Goal: Task Accomplishment & Management: Complete application form

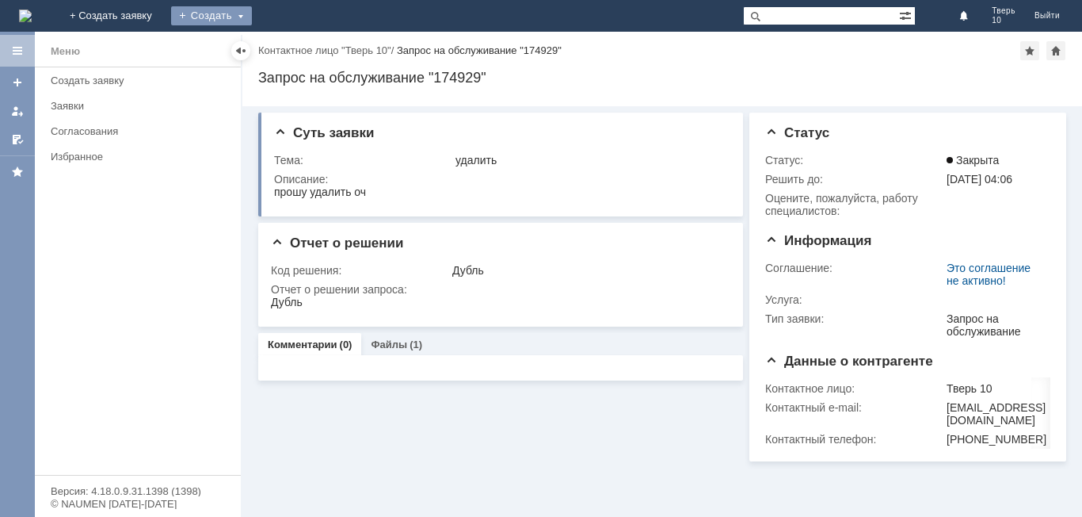
click at [252, 13] on div "Создать" at bounding box center [211, 15] width 81 height 19
click at [252, 12] on div "Создать" at bounding box center [211, 15] width 81 height 19
click at [252, 11] on div "Создать" at bounding box center [211, 15] width 81 height 19
click at [295, 43] on link "Заявка" at bounding box center [234, 47] width 120 height 19
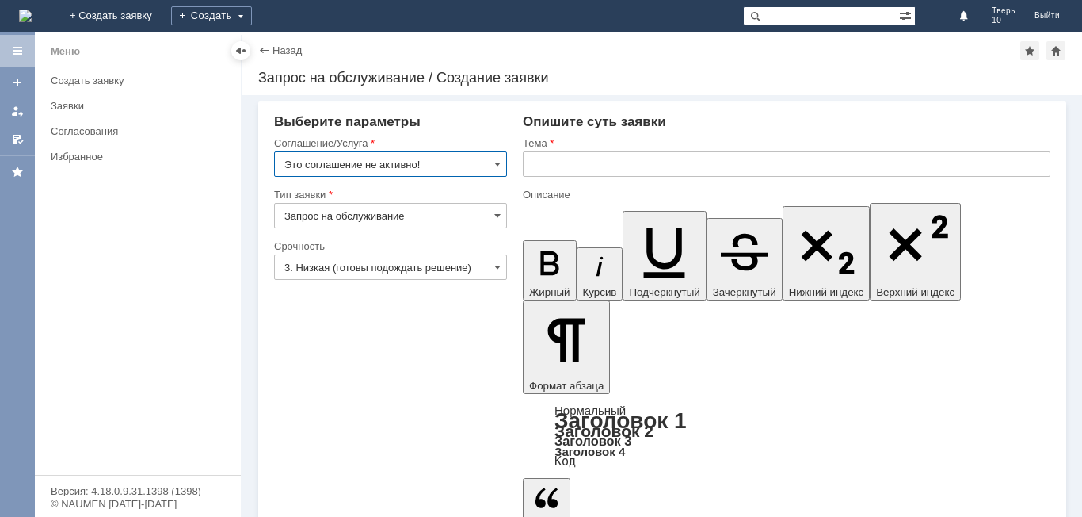
click at [494, 158] on input "Это соглашение не активно!" at bounding box center [390, 163] width 233 height 25
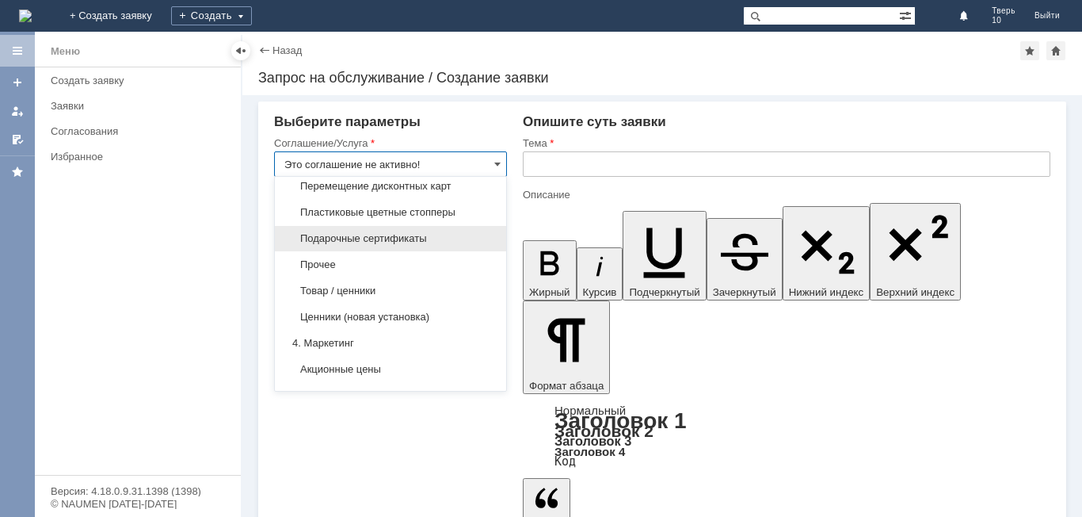
scroll to position [855, 0]
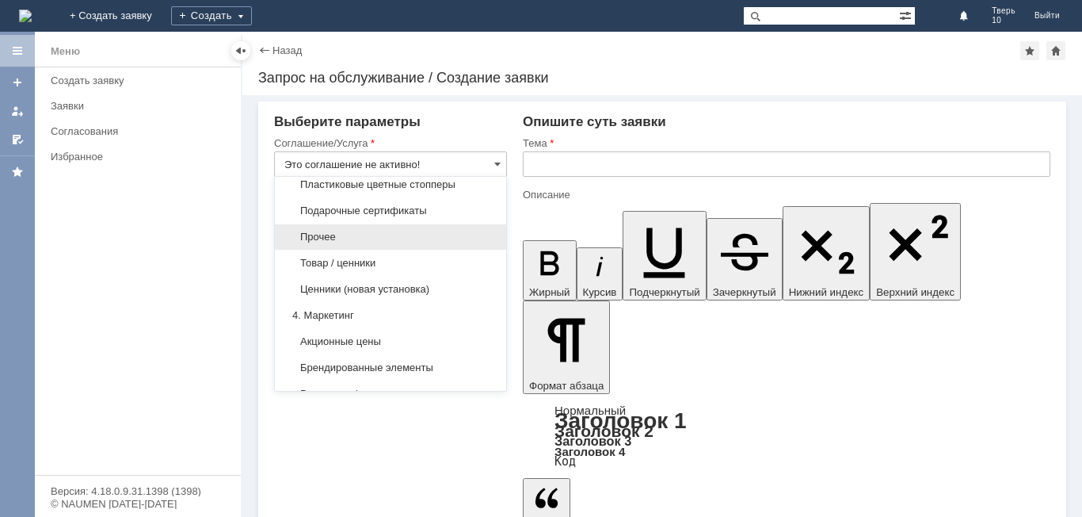
click at [380, 243] on span "Прочее" at bounding box center [390, 237] width 212 height 13
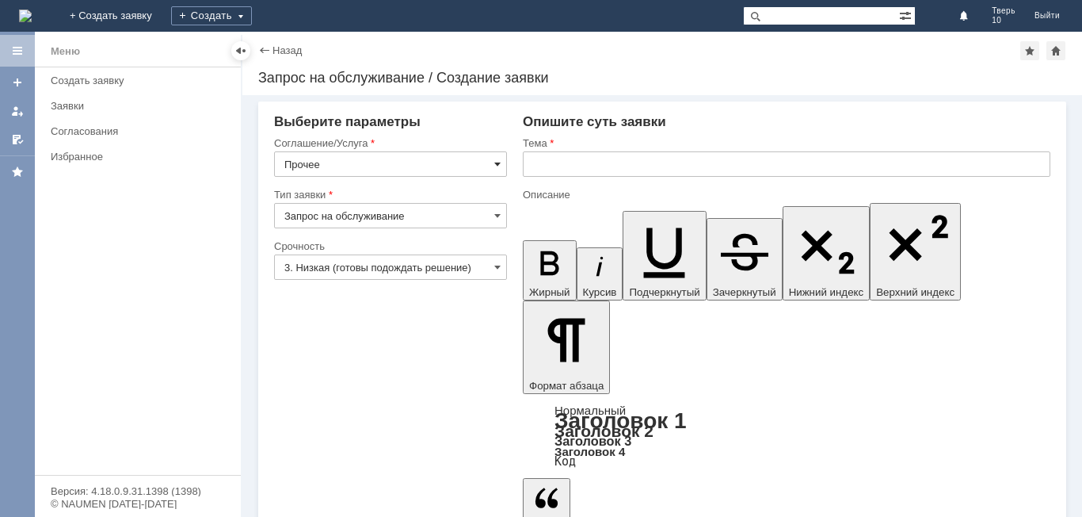
click at [496, 164] on span at bounding box center [497, 164] width 6 height 13
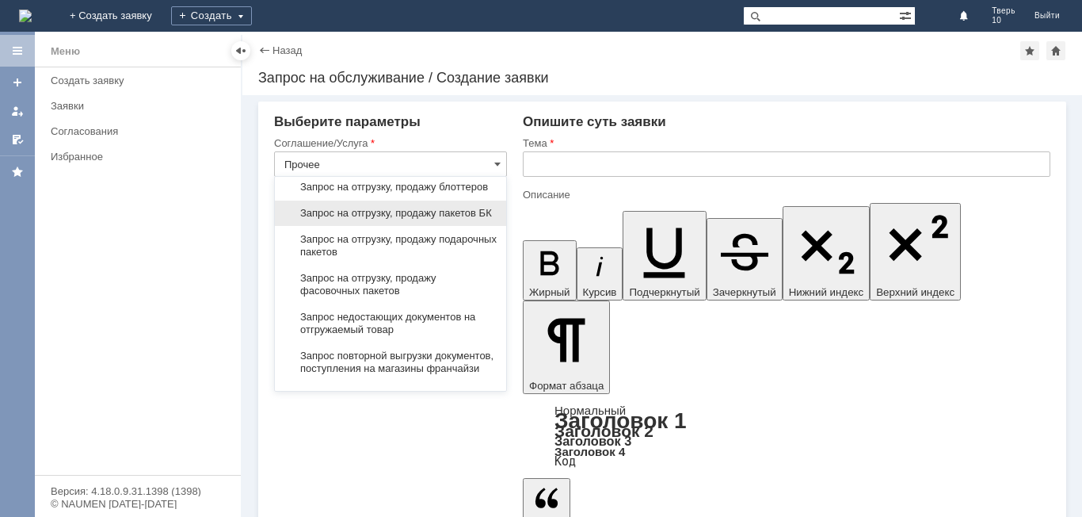
scroll to position [569, 0]
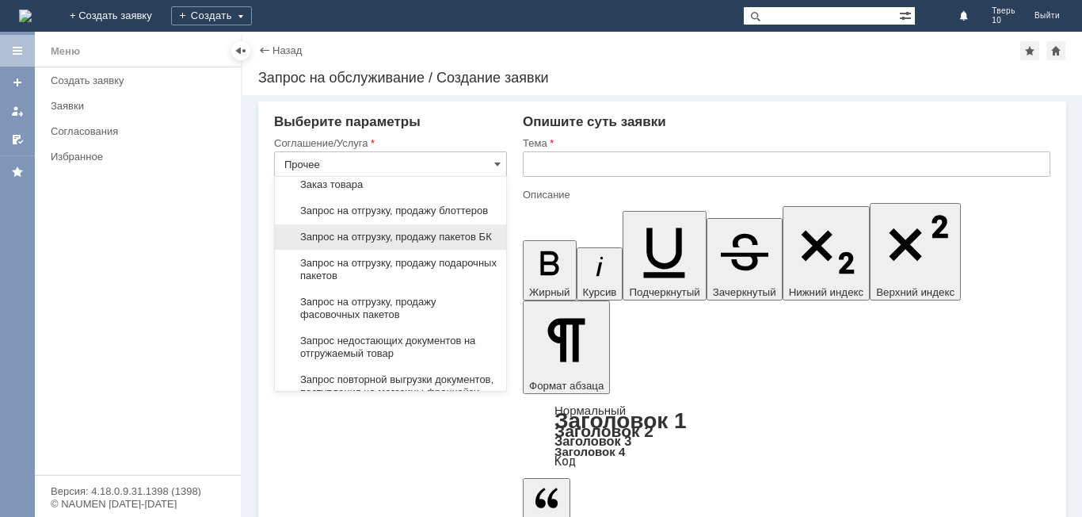
click at [416, 243] on span "Запрос на отгрузку, продажу пакетов БК" at bounding box center [390, 237] width 212 height 13
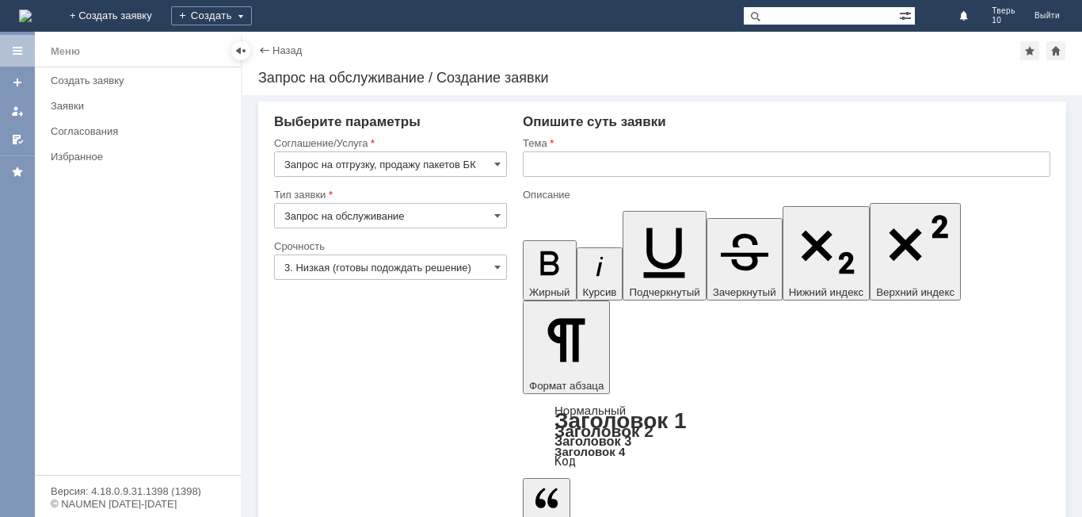
type input "Запрос на отгрузку, продажу пакетов БК"
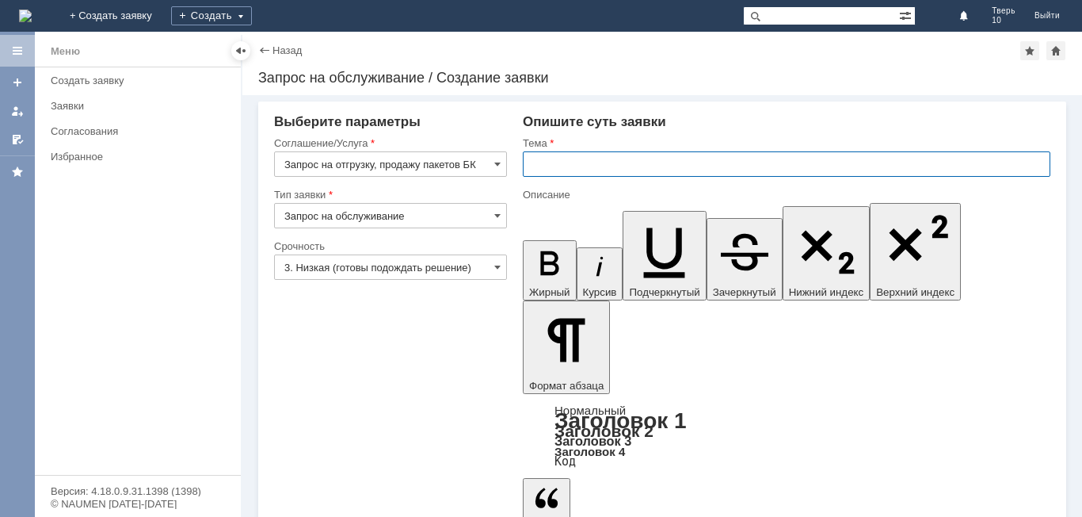
click at [544, 172] on input "text" at bounding box center [787, 163] width 528 height 25
type input "пакеты"
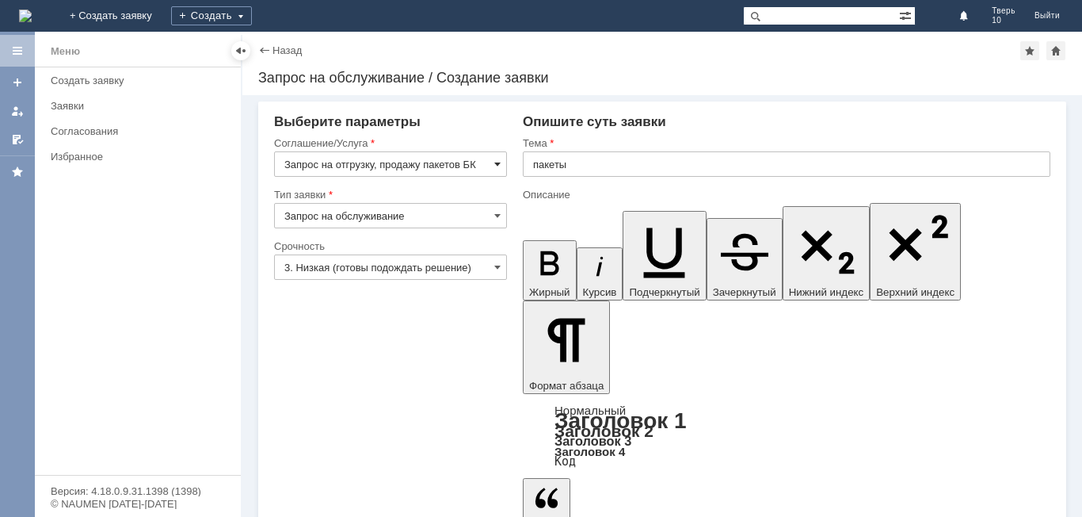
click at [497, 162] on span at bounding box center [497, 164] width 6 height 13
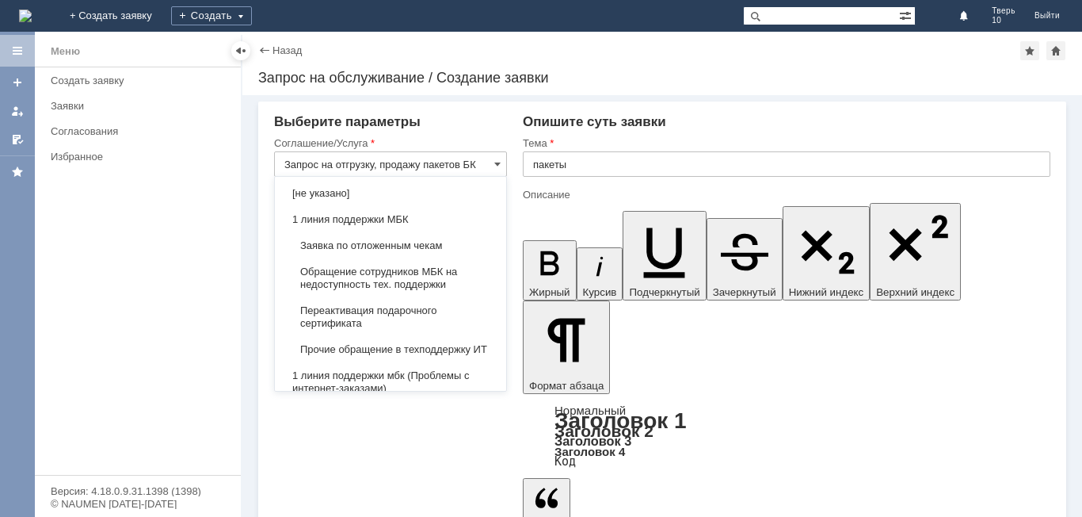
scroll to position [654, 0]
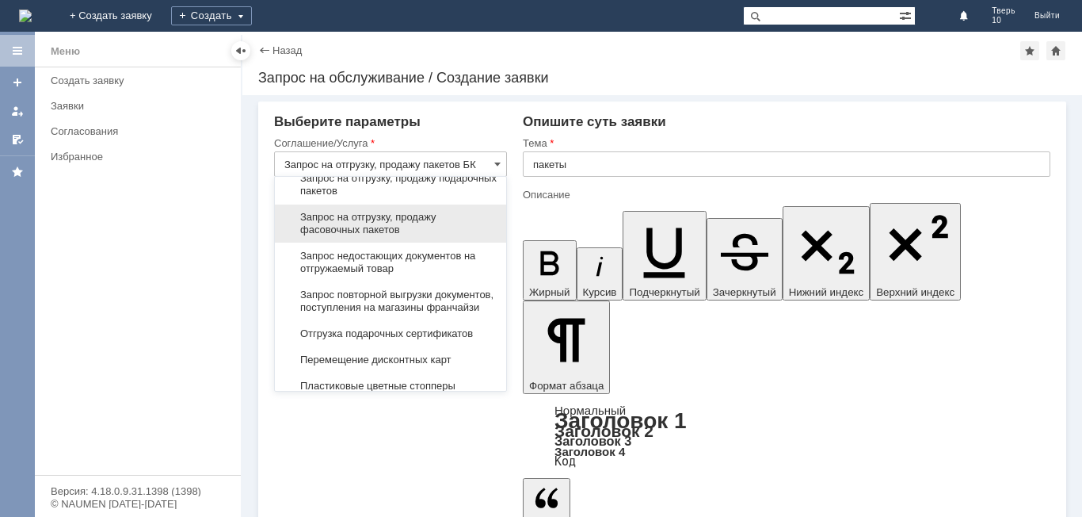
click at [420, 236] on span "Запрос на отгрузку, продажу фасовочных пакетов" at bounding box center [390, 223] width 212 height 25
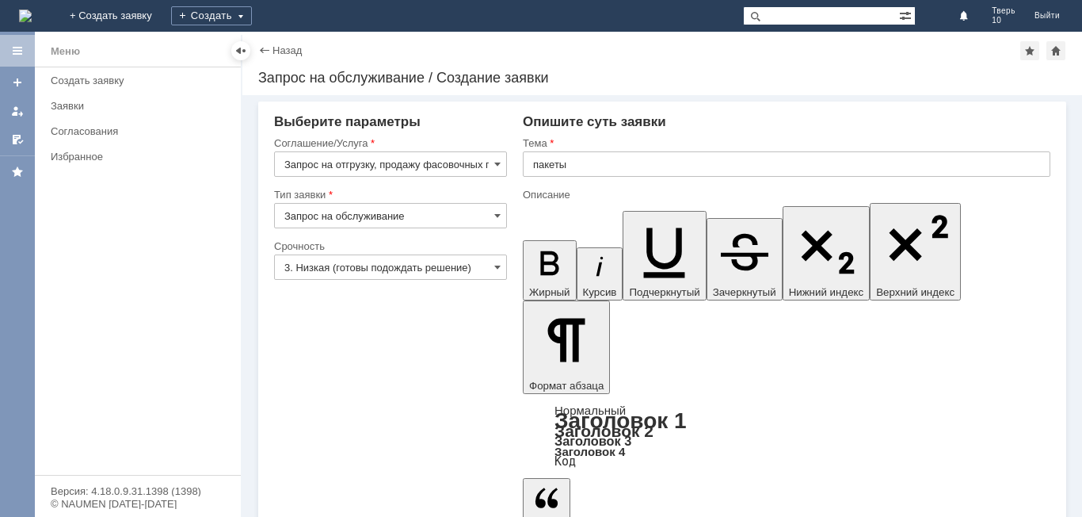
type input "Запрос на отгрузку, продажу фасовочных пакетов"
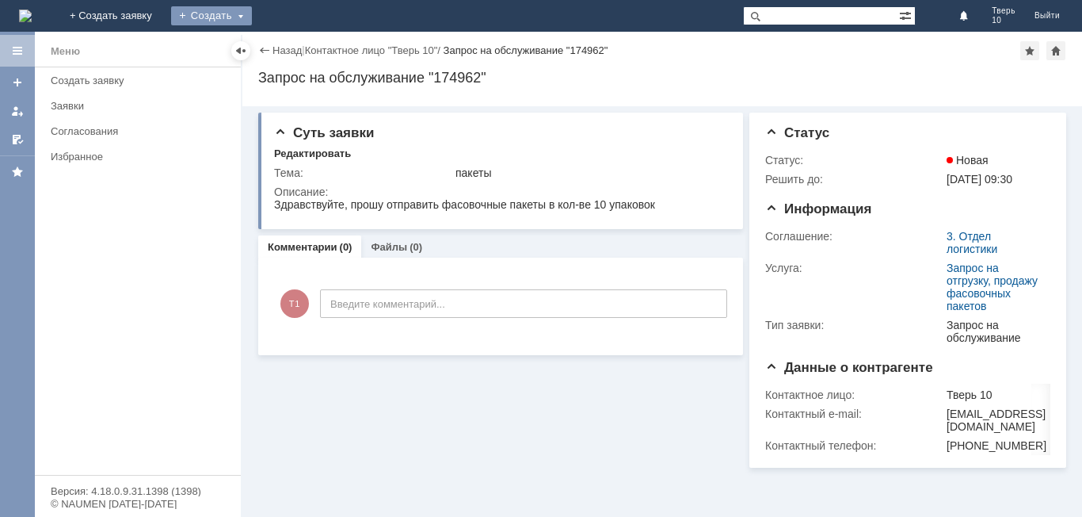
click at [252, 13] on div "Создать" at bounding box center [211, 15] width 81 height 19
click at [252, 11] on div "Создать" at bounding box center [211, 15] width 81 height 19
click at [291, 48] on link "Заявка" at bounding box center [234, 47] width 120 height 19
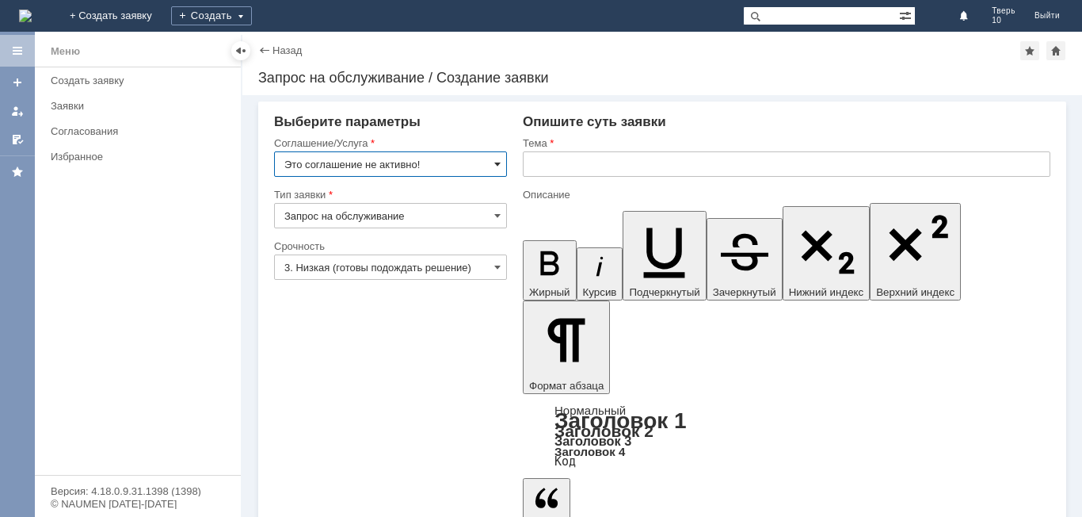
click at [494, 162] on div "Это соглашение не активно!" at bounding box center [390, 163] width 233 height 25
click at [491, 160] on input "Это соглашение не активно!" at bounding box center [390, 163] width 233 height 25
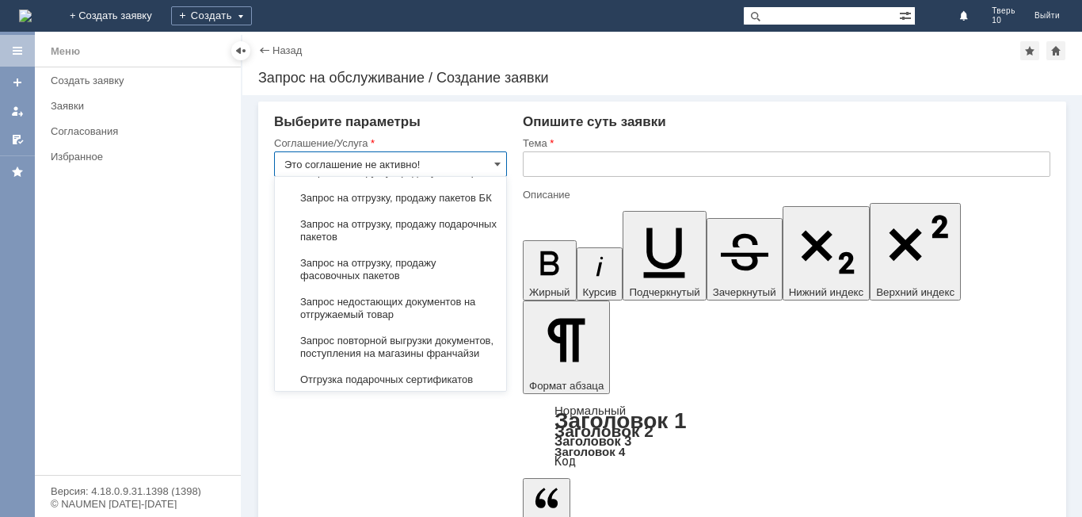
scroll to position [617, 0]
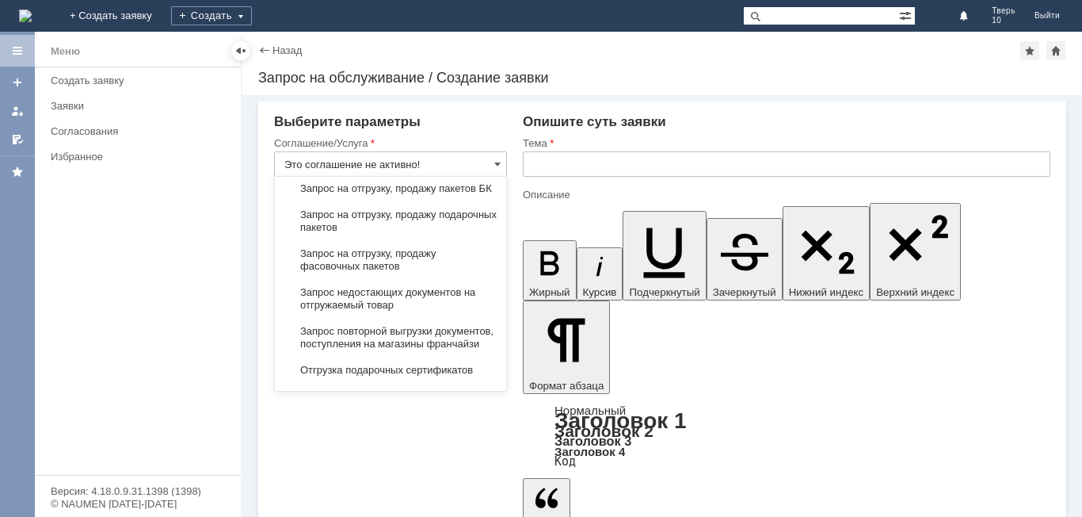
click at [387, 169] on span "Запрос на отгрузку, продажу блоттеров" at bounding box center [390, 162] width 212 height 13
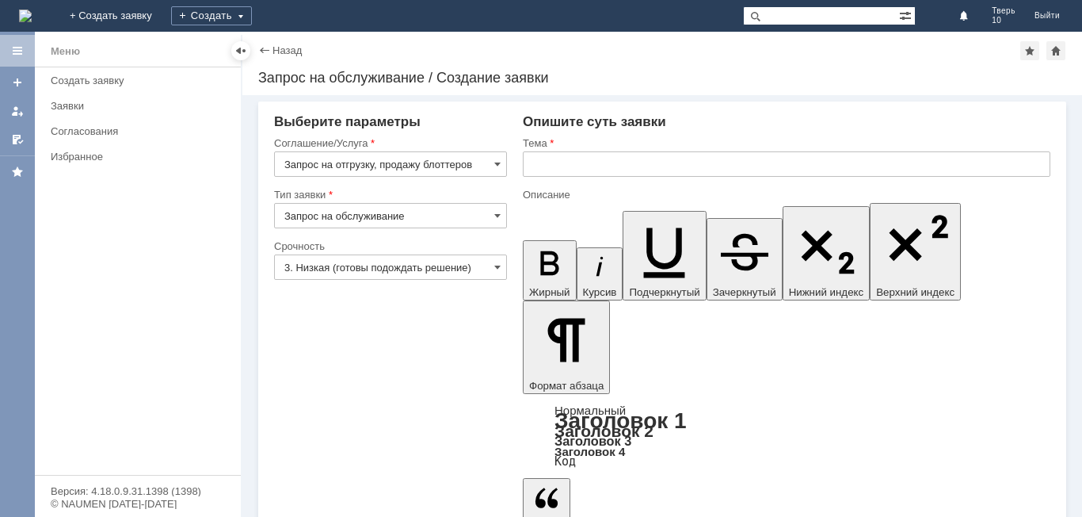
type input "Запрос на отгрузку, продажу блоттеров"
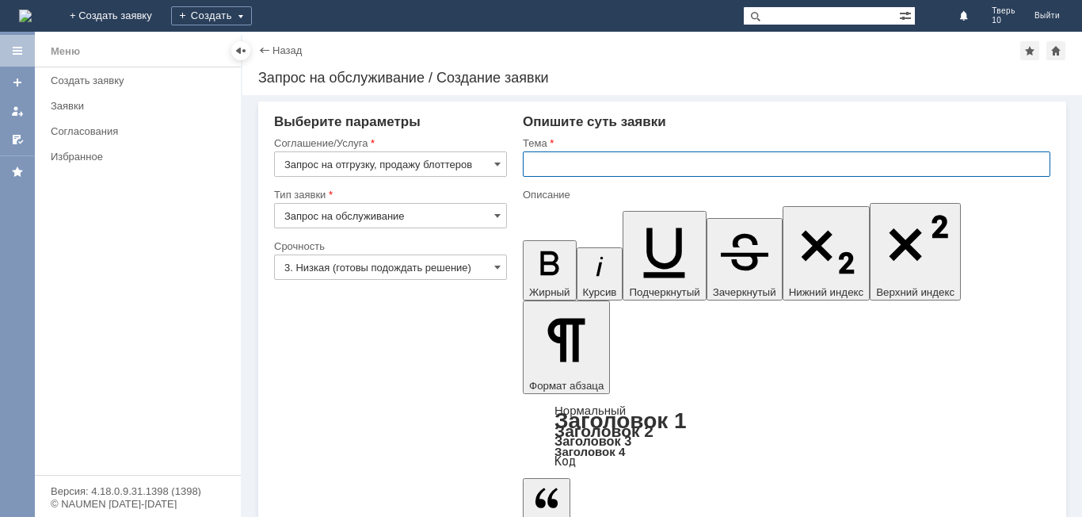
click at [556, 167] on input "text" at bounding box center [787, 163] width 528 height 25
type input "блоттеры"
